Goal: Use online tool/utility: Utilize a website feature to perform a specific function

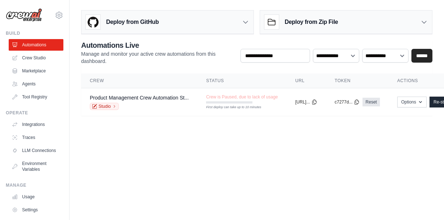
scroll to position [4, 0]
click at [35, 81] on link "Agents" at bounding box center [36, 84] width 55 height 12
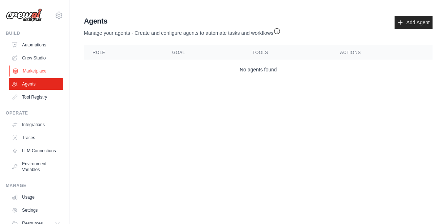
click at [39, 71] on link "Marketplace" at bounding box center [36, 71] width 55 height 12
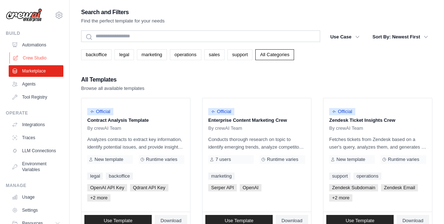
click at [40, 60] on link "Crew Studio" at bounding box center [36, 58] width 55 height 12
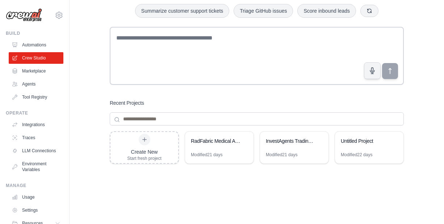
scroll to position [58, 0]
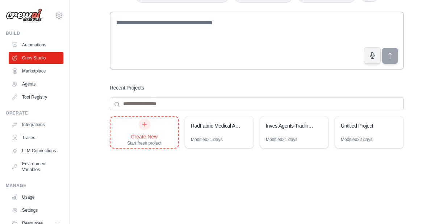
click at [149, 126] on div at bounding box center [145, 124] width 12 height 12
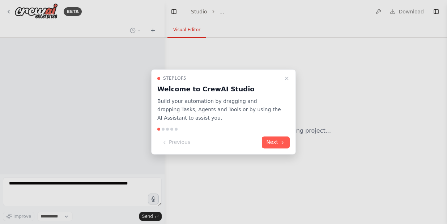
select select "****"
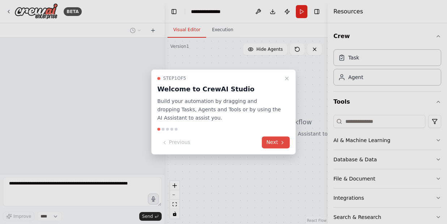
click at [273, 143] on button "Next" at bounding box center [276, 142] width 28 height 12
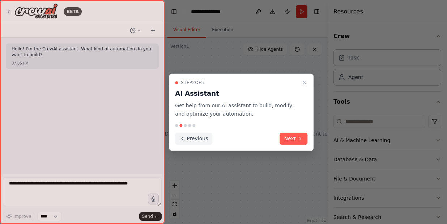
click at [188, 137] on button "Previous" at bounding box center [193, 138] width 37 height 12
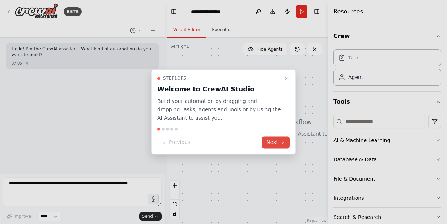
click at [275, 140] on button "Next" at bounding box center [276, 142] width 28 height 12
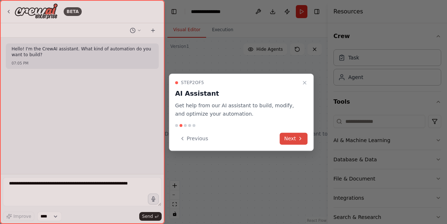
click at [299, 136] on icon at bounding box center [301, 138] width 6 height 6
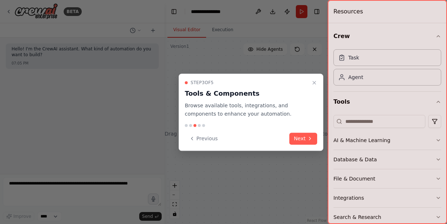
click at [299, 136] on button "Next" at bounding box center [304, 138] width 28 height 12
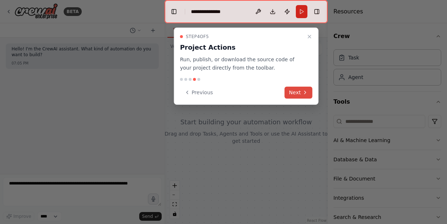
click at [299, 91] on button "Next" at bounding box center [299, 93] width 28 height 12
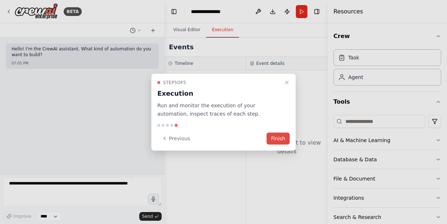
click at [276, 137] on button "Finish" at bounding box center [278, 138] width 23 height 12
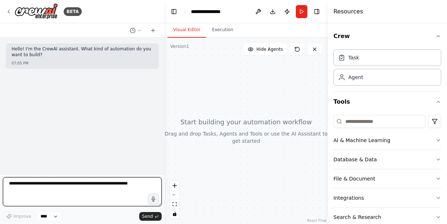
click at [64, 197] on textarea at bounding box center [82, 191] width 159 height 29
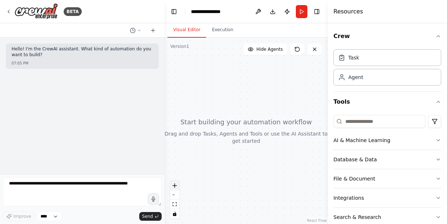
click at [178, 184] on button "zoom in" at bounding box center [174, 185] width 9 height 9
click at [173, 183] on icon "zoom in" at bounding box center [175, 185] width 4 height 4
click at [173, 195] on button "zoom out" at bounding box center [174, 194] width 9 height 9
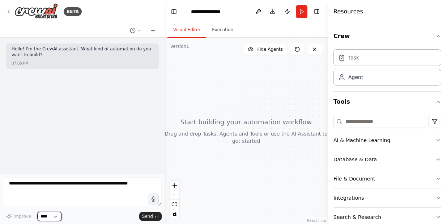
drag, startPoint x: 55, startPoint y: 217, endPoint x: 84, endPoint y: 204, distance: 31.3
click at [84, 204] on div "Improve **** Send" at bounding box center [82, 199] width 159 height 44
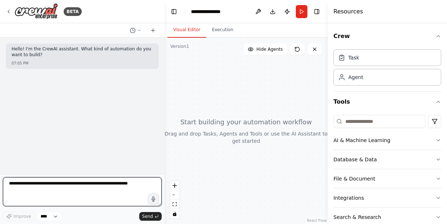
click at [87, 191] on textarea at bounding box center [82, 191] width 159 height 29
